Goal: Information Seeking & Learning: Find specific page/section

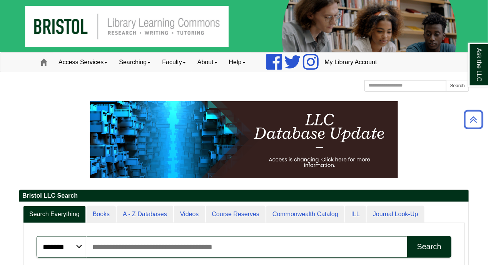
scroll to position [4, 4]
click at [152, 61] on link "Searching" at bounding box center [134, 62] width 43 height 19
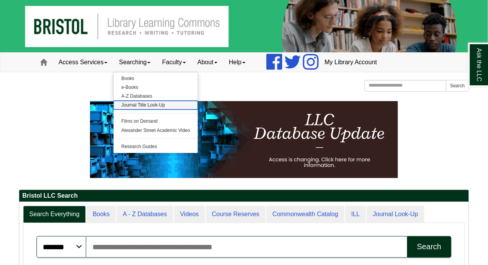
click at [159, 106] on link "Journal Title Look-Up" at bounding box center [156, 105] width 84 height 9
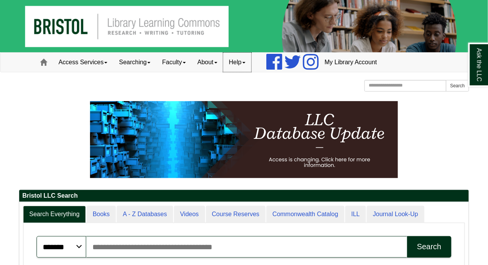
click at [250, 60] on link "Help" at bounding box center [237, 62] width 28 height 19
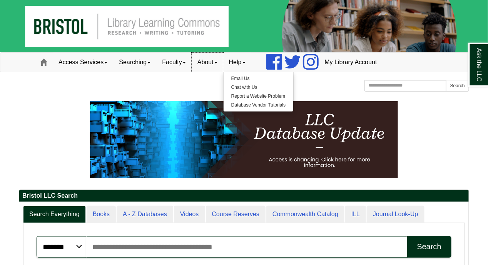
click at [217, 63] on span at bounding box center [215, 63] width 3 height 2
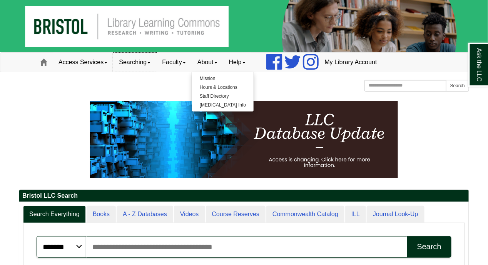
click at [147, 68] on link "Searching" at bounding box center [134, 62] width 43 height 19
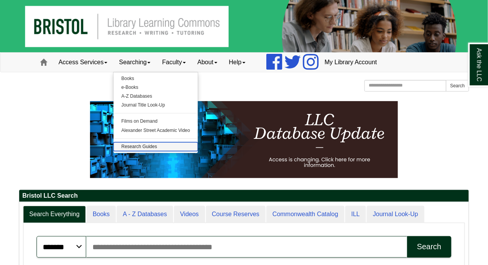
click at [144, 149] on link "Research Guides" at bounding box center [156, 146] width 84 height 9
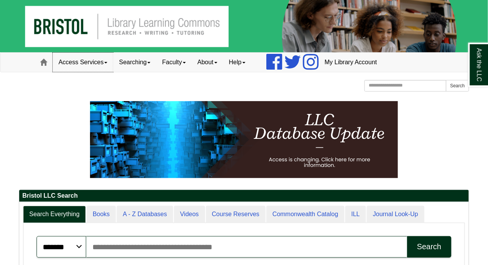
click at [105, 62] on link "Access Services" at bounding box center [83, 62] width 60 height 19
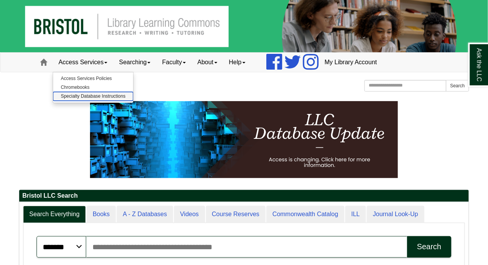
click at [77, 96] on link "Specialty Database Instructions" at bounding box center [93, 96] width 80 height 9
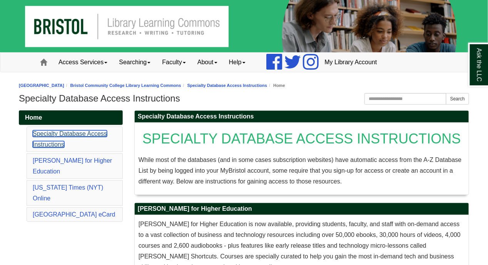
click at [94, 132] on link "Specialty Database Access Instructions" at bounding box center [70, 138] width 74 height 17
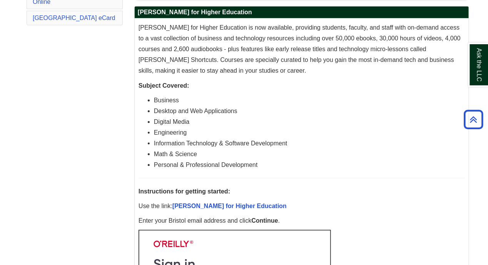
scroll to position [187, 0]
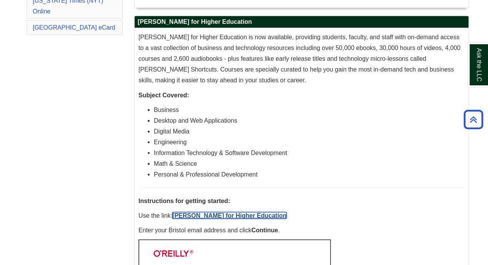
click at [242, 214] on link "[PERSON_NAME] for Higher Education" at bounding box center [229, 215] width 114 height 7
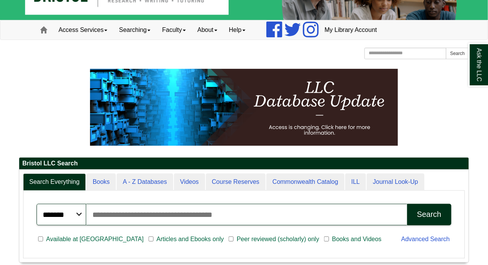
scroll to position [34, 0]
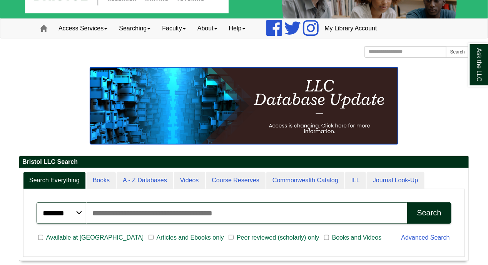
click at [323, 129] on img at bounding box center [244, 105] width 308 height 77
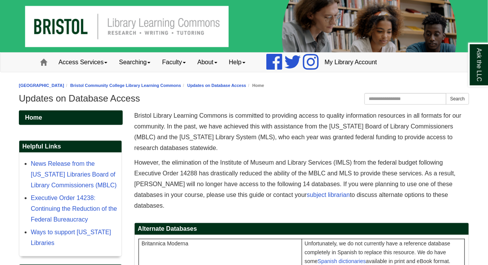
click at [174, 28] on img at bounding box center [244, 26] width 488 height 52
click at [436, 98] on input "Search this Guide" at bounding box center [405, 99] width 82 height 12
type input "**********"
click at [446, 93] on button "Search" at bounding box center [457, 99] width 23 height 12
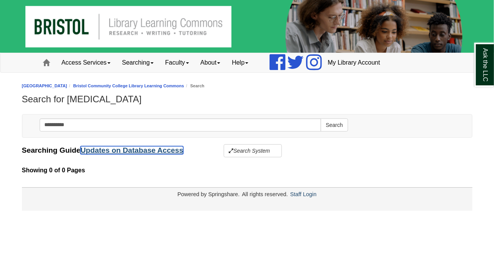
click at [162, 150] on link "Updates on Database Access" at bounding box center [131, 150] width 103 height 8
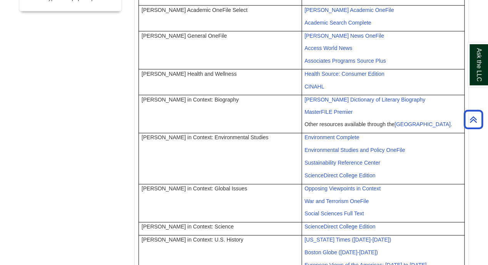
scroll to position [391, 0]
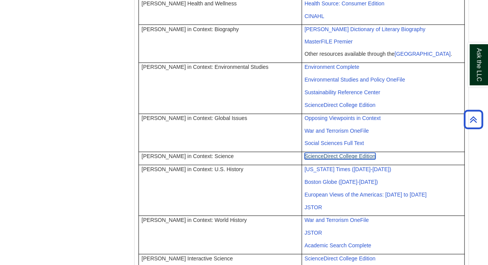
click at [352, 154] on span "ScienceDirect College Edition" at bounding box center [340, 157] width 71 height 6
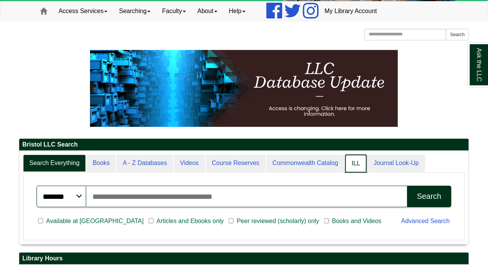
scroll to position [92, 450]
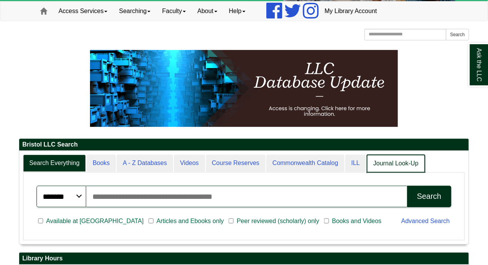
click at [386, 164] on link "Journal Look-Up" at bounding box center [396, 164] width 58 height 18
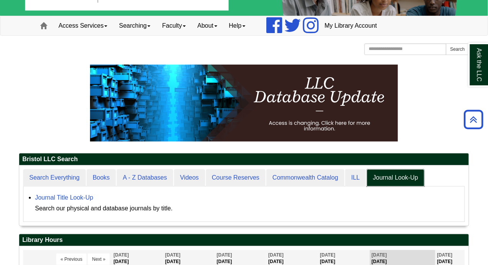
scroll to position [35, 0]
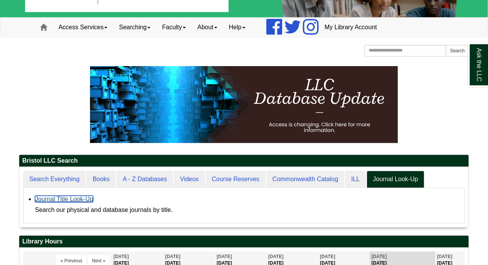
click at [62, 197] on link "Journal Title Look-Up" at bounding box center [64, 199] width 58 height 7
